Goal: Information Seeking & Learning: Check status

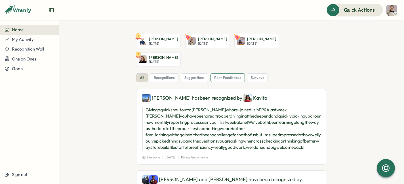
click at [235, 75] on span "peer feedbacks" at bounding box center [227, 77] width 27 height 5
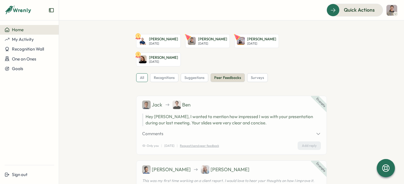
click at [142, 73] on div "all" at bounding box center [142, 77] width 12 height 9
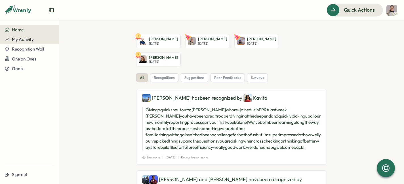
click at [28, 39] on span "My Activity" at bounding box center [23, 39] width 22 height 5
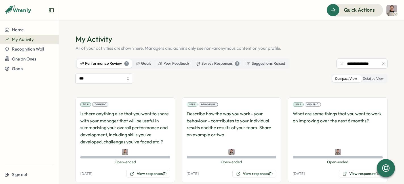
click at [124, 63] on div "4" at bounding box center [126, 63] width 5 height 5
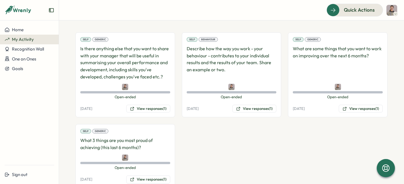
scroll to position [83, 0]
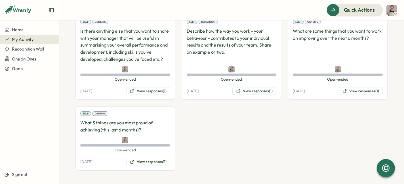
click at [99, 114] on div "Generic" at bounding box center [100, 113] width 16 height 5
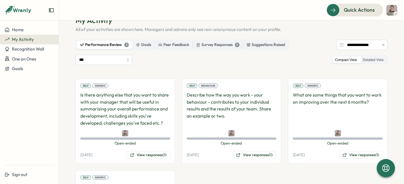
scroll to position [0, 0]
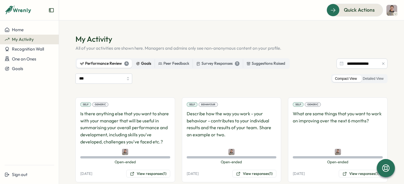
click at [147, 66] on div "Goals" at bounding box center [143, 63] width 15 height 6
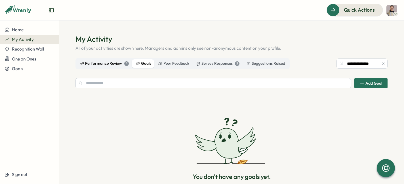
click at [92, 60] on div "Performance Review 4" at bounding box center [104, 63] width 49 height 6
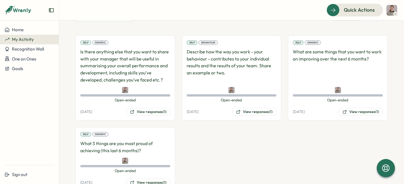
scroll to position [83, 0]
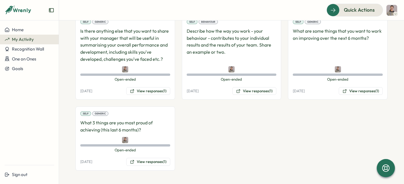
click at [212, 47] on p "Describe how the way you work - your behaviour - contributes to your individual…" at bounding box center [232, 45] width 90 height 35
click at [251, 90] on button "View responses (1)" at bounding box center [254, 91] width 44 height 8
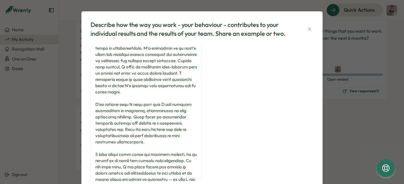
scroll to position [0, 0]
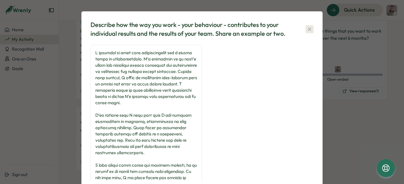
click at [308, 30] on icon "button" at bounding box center [310, 29] width 6 height 6
